Goal: Find specific page/section: Find specific page/section

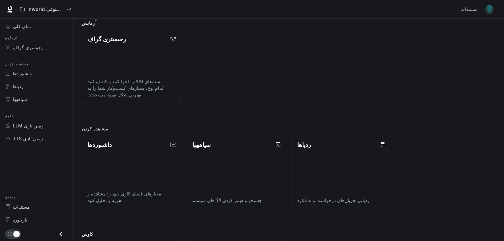
scroll to position [132, 0]
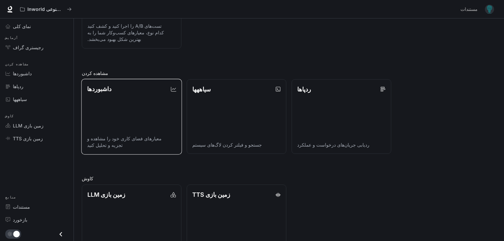
click at [143, 131] on link "داشبوردها معیارهای فضای کاری خود را مشاهده و تجزیه و تحلیل کنید" at bounding box center [131, 117] width 101 height 76
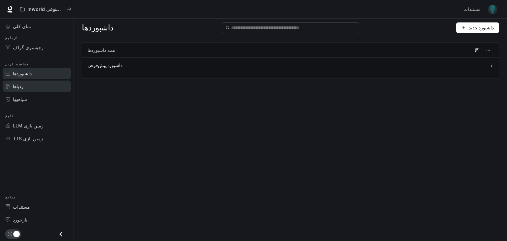
click at [12, 83] on link "ردپاها" at bounding box center [37, 87] width 68 height 12
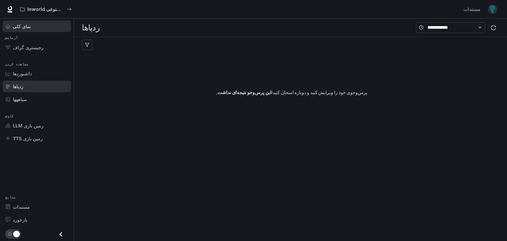
click at [27, 23] on div "نمای کلی" at bounding box center [40, 26] width 55 height 7
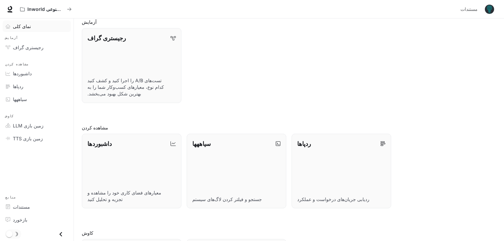
scroll to position [158, 0]
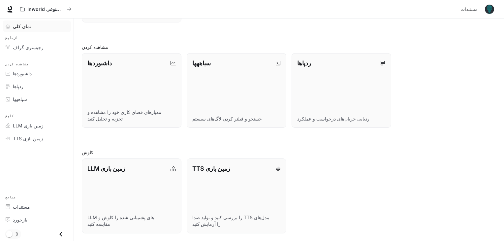
click at [58, 238] on icon "کشو را ببندید" at bounding box center [60, 234] width 9 height 9
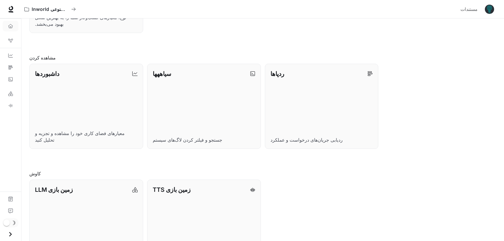
click at [9, 237] on icon "Open drawer" at bounding box center [10, 234] width 9 height 9
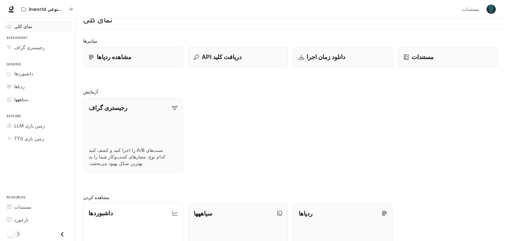
scroll to position [0, 0]
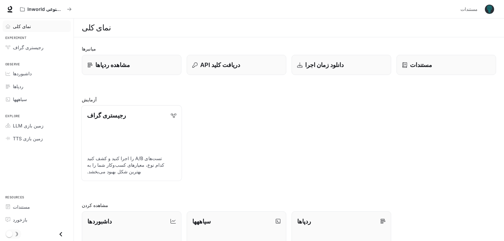
click at [127, 132] on link "رجیستری گراف تست‌های A/B را اجرا کنید و کشف کنید کدام نوع، معیارهای کسب‌وکار شم…" at bounding box center [131, 143] width 101 height 76
